Goal: Find specific page/section: Find specific page/section

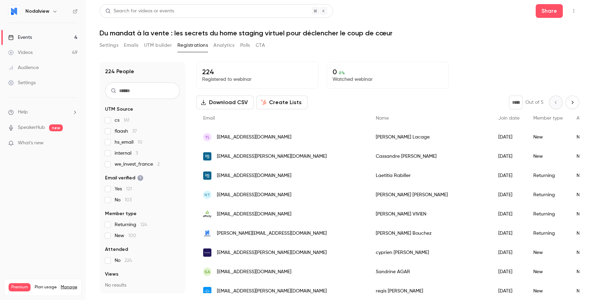
click at [567, 14] on div "Share" at bounding box center [558, 11] width 44 height 14
click at [570, 14] on button "button" at bounding box center [574, 10] width 11 height 11
click at [542, 48] on div "Enter Studio" at bounding box center [548, 46] width 52 height 7
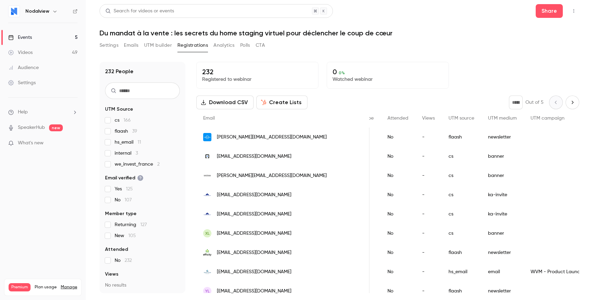
scroll to position [0, 218]
